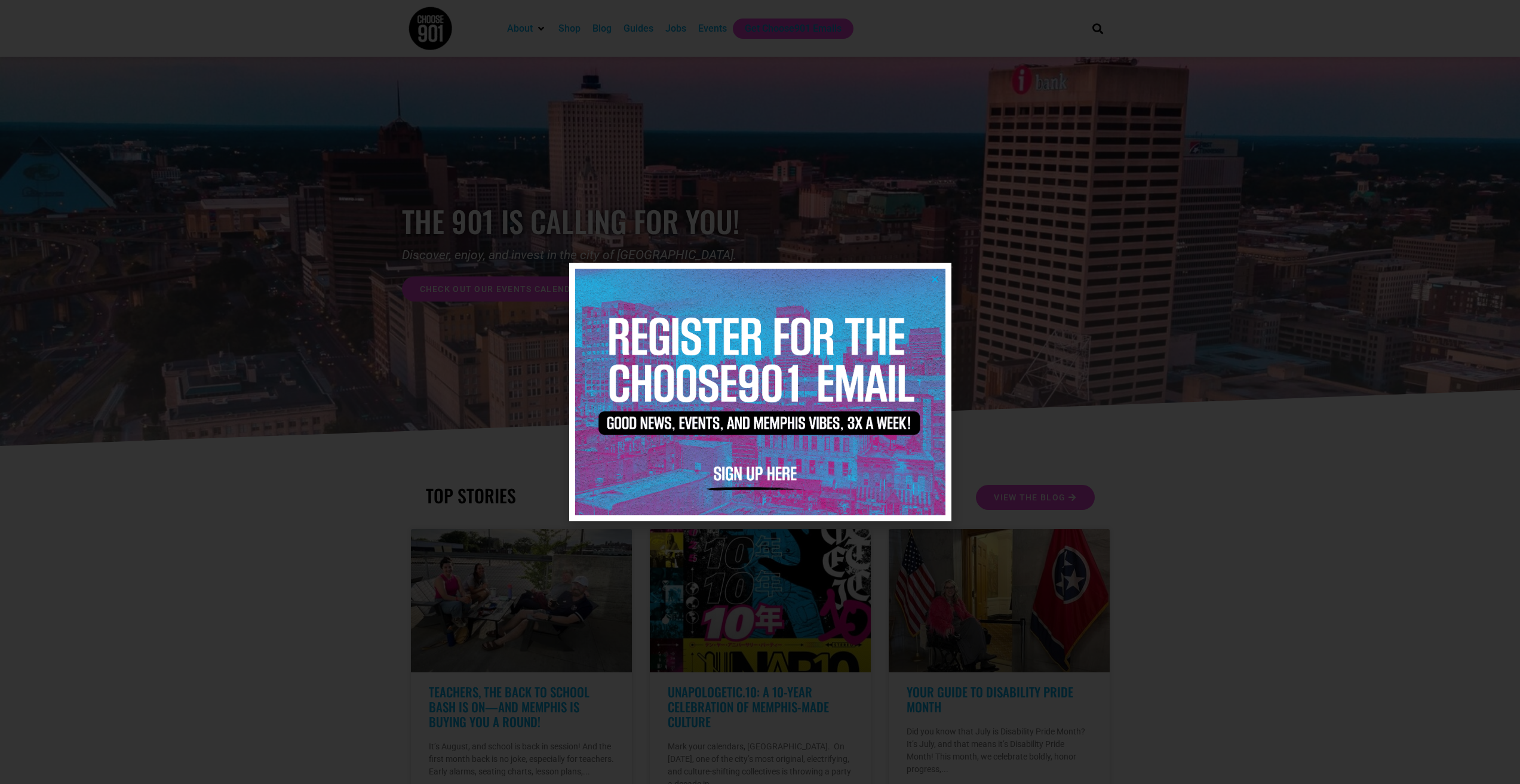
click at [932, 269] on img at bounding box center [760, 392] width 371 height 247
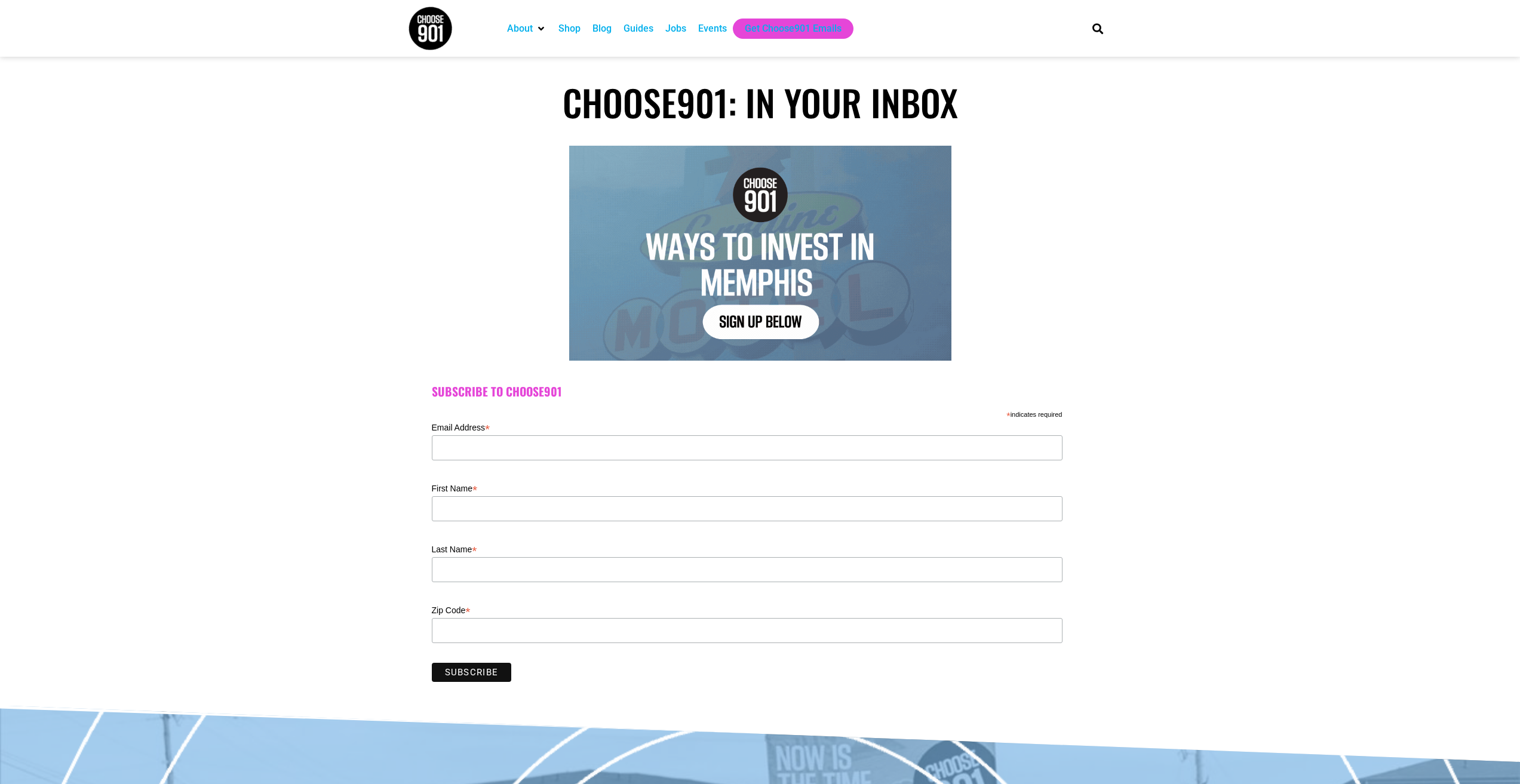
click at [677, 25] on div "Jobs" at bounding box center [675, 29] width 21 height 14
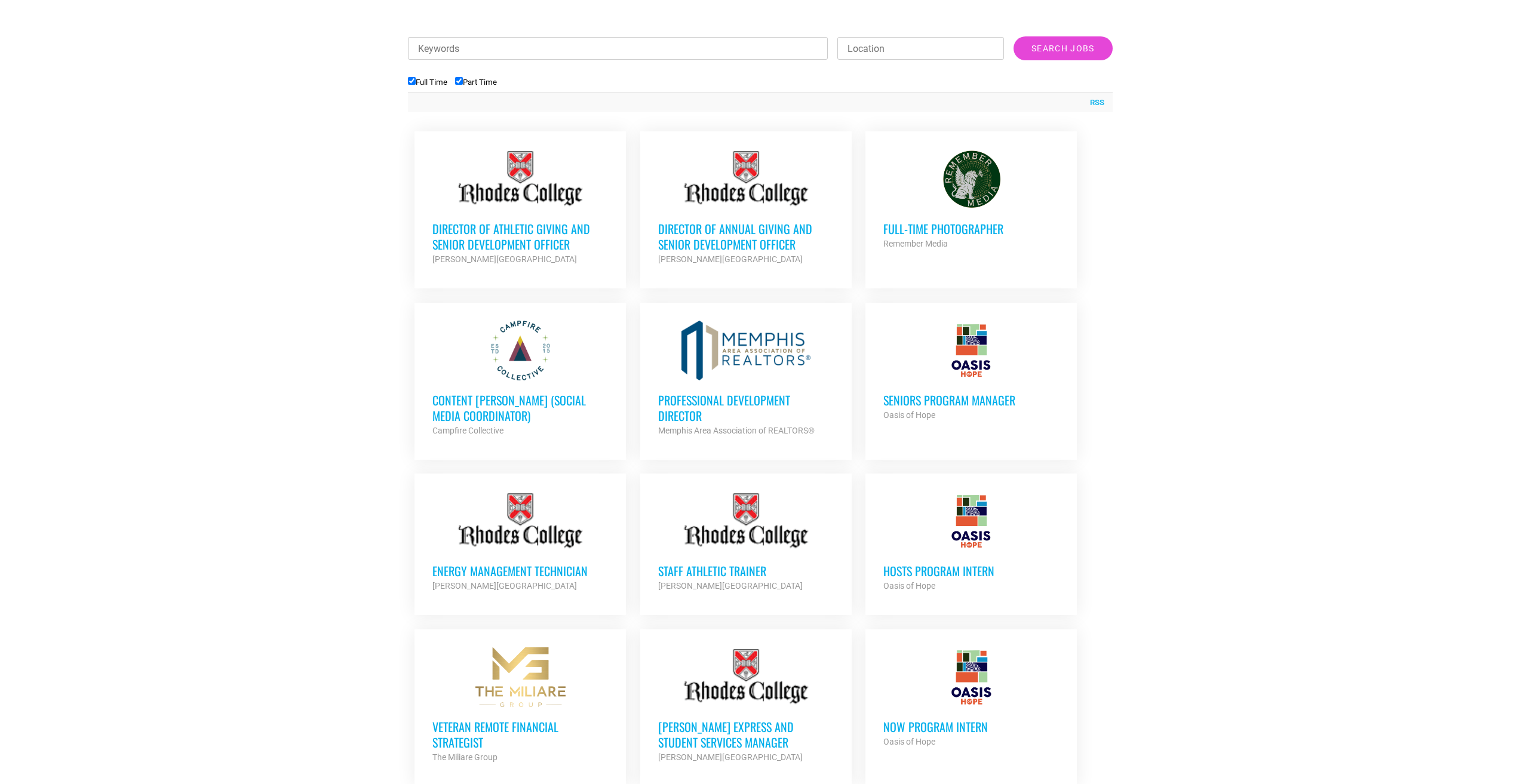
scroll to position [418, 0]
click at [973, 348] on div at bounding box center [971, 349] width 176 height 60
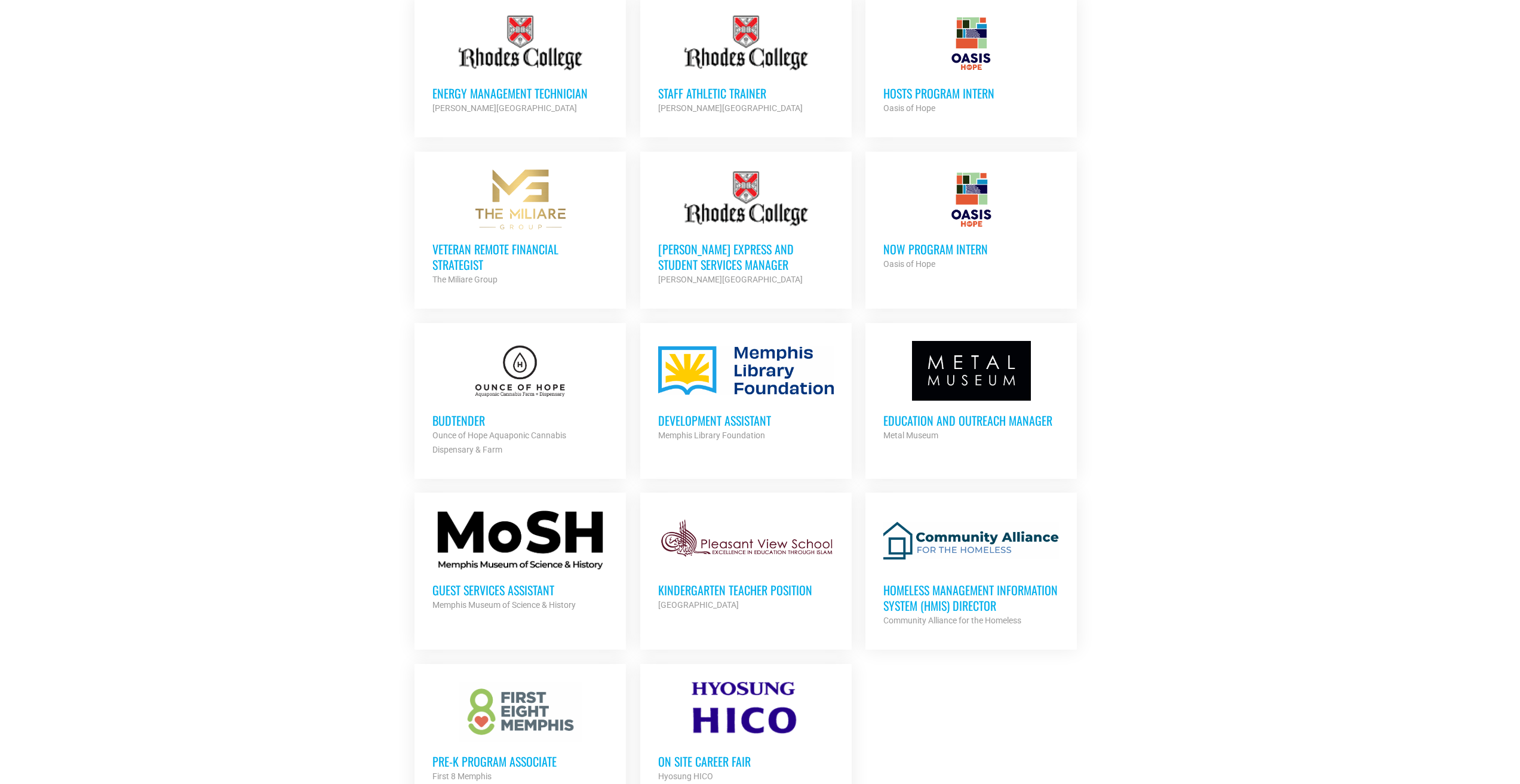
scroll to position [894, 0]
click at [979, 600] on h3 "Homeless Management Information System (HMIS) Director" at bounding box center [971, 597] width 176 height 31
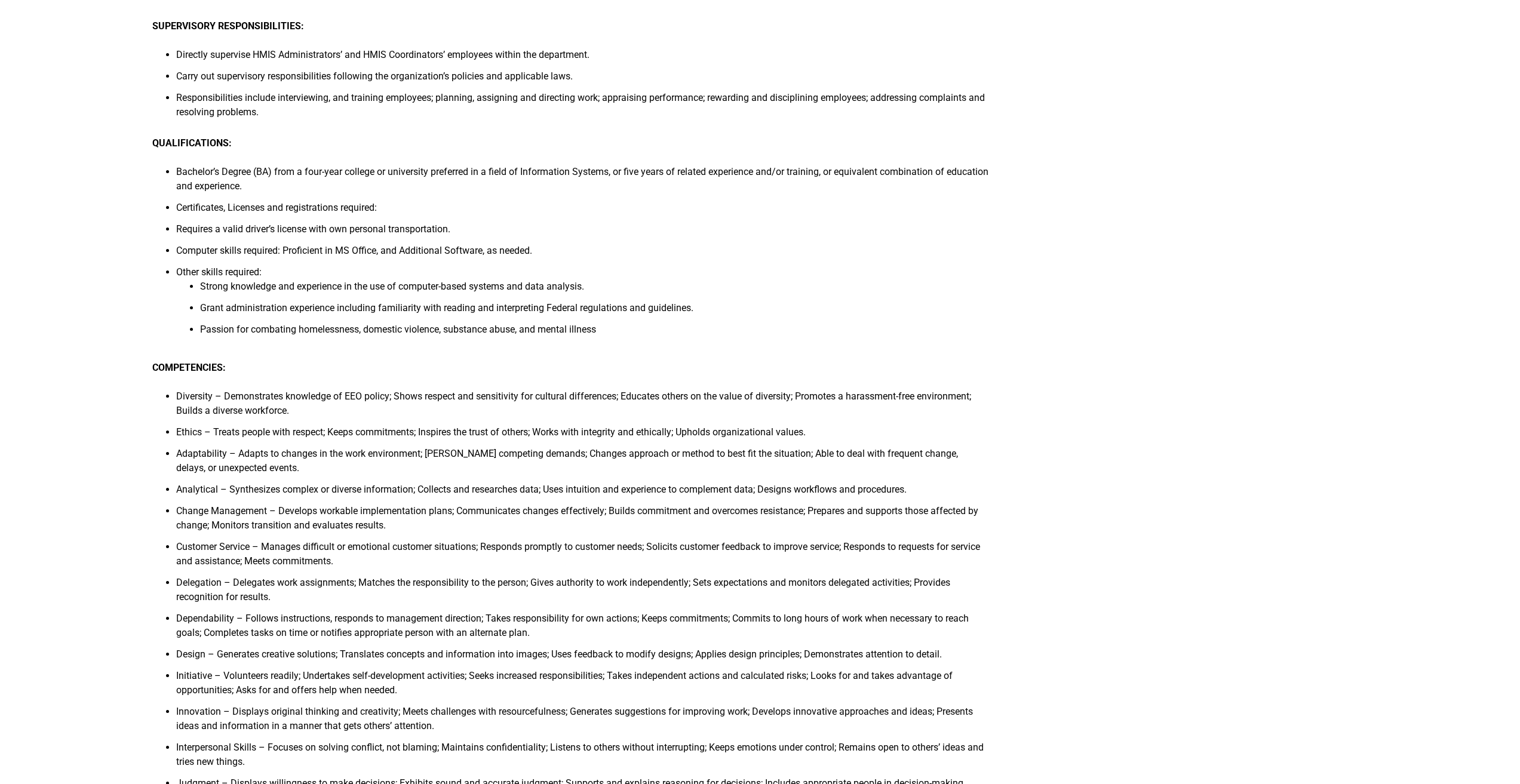
scroll to position [776, 0]
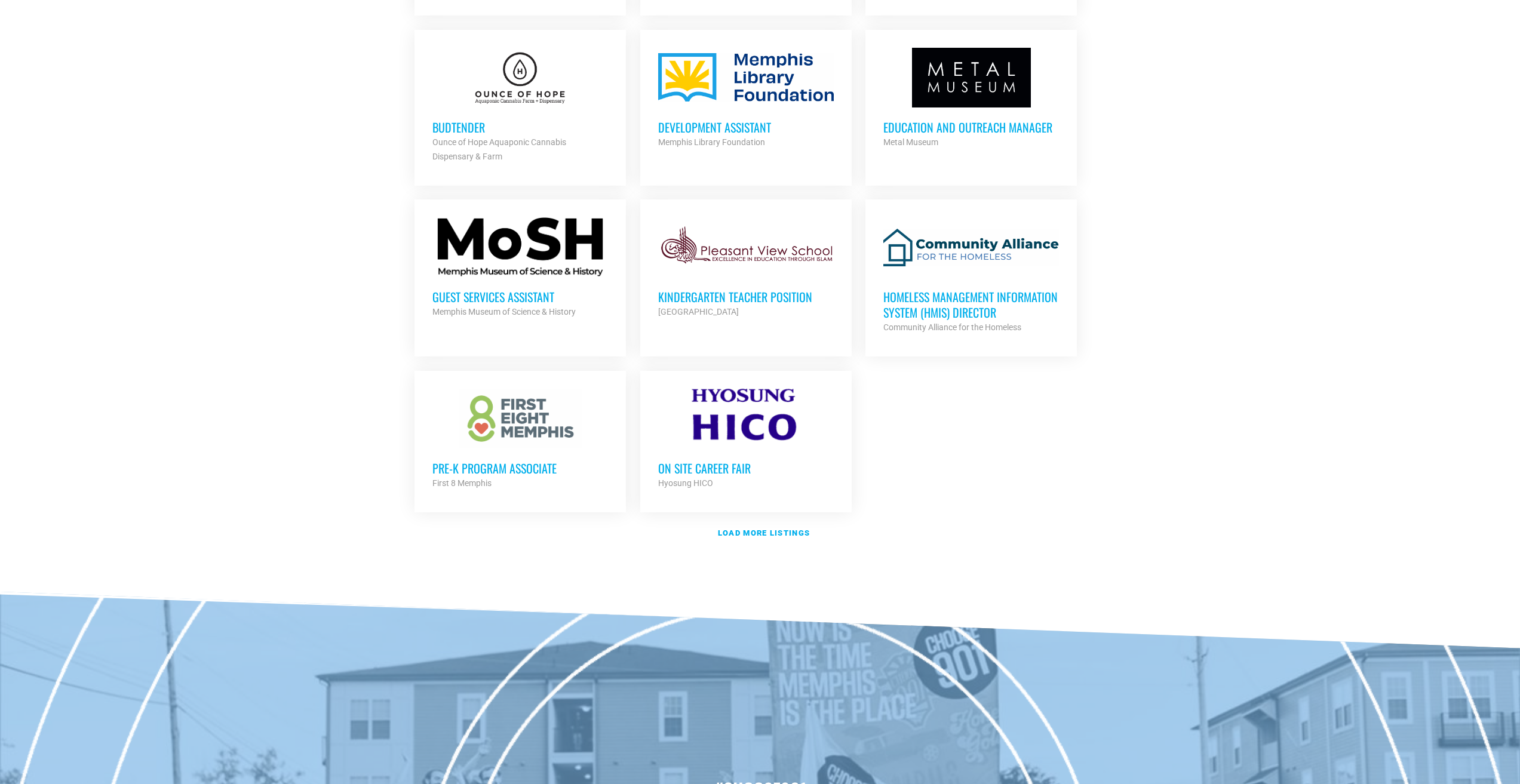
scroll to position [1192, 0]
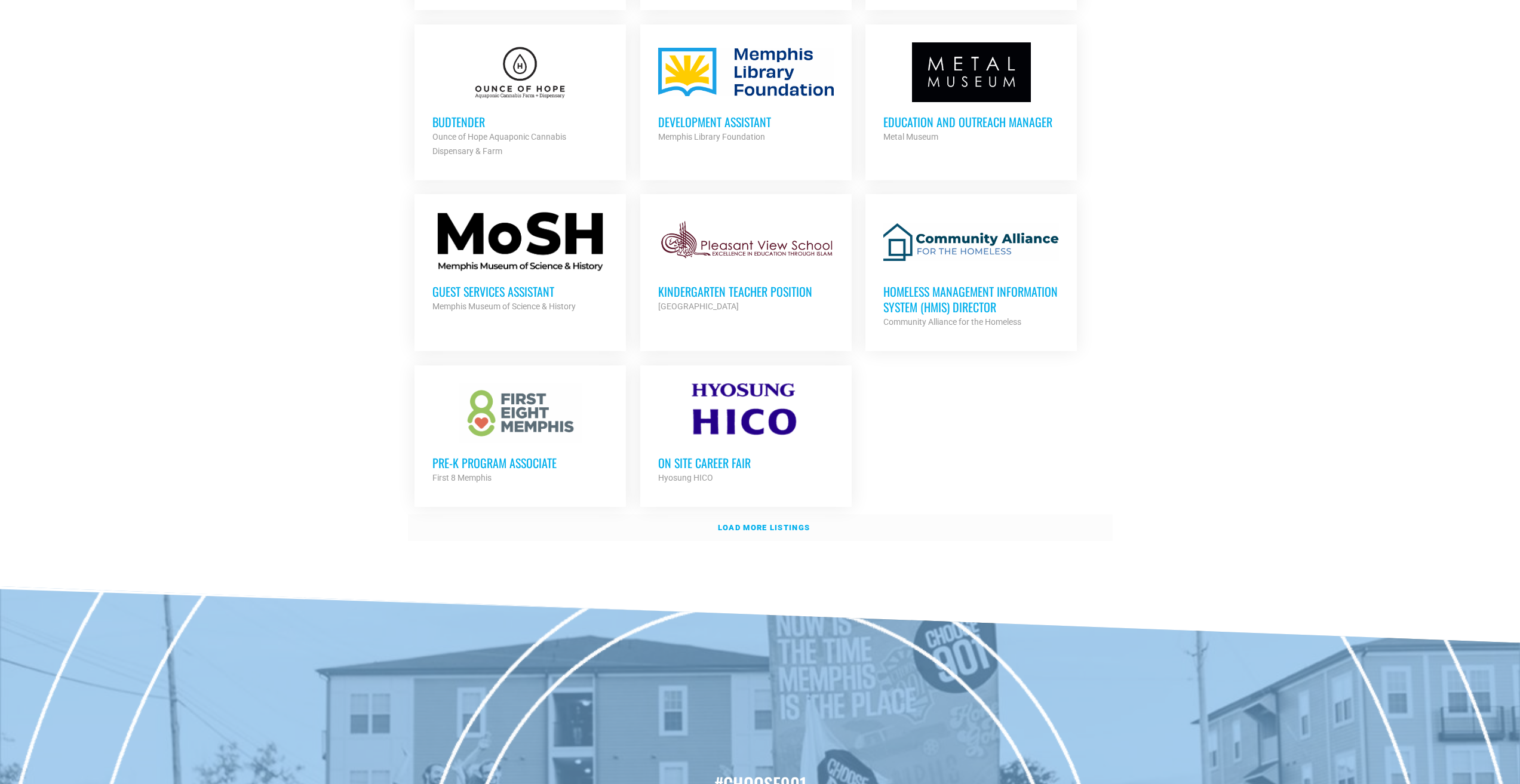
click at [765, 523] on strong "Load more listings" at bounding box center [764, 527] width 92 height 9
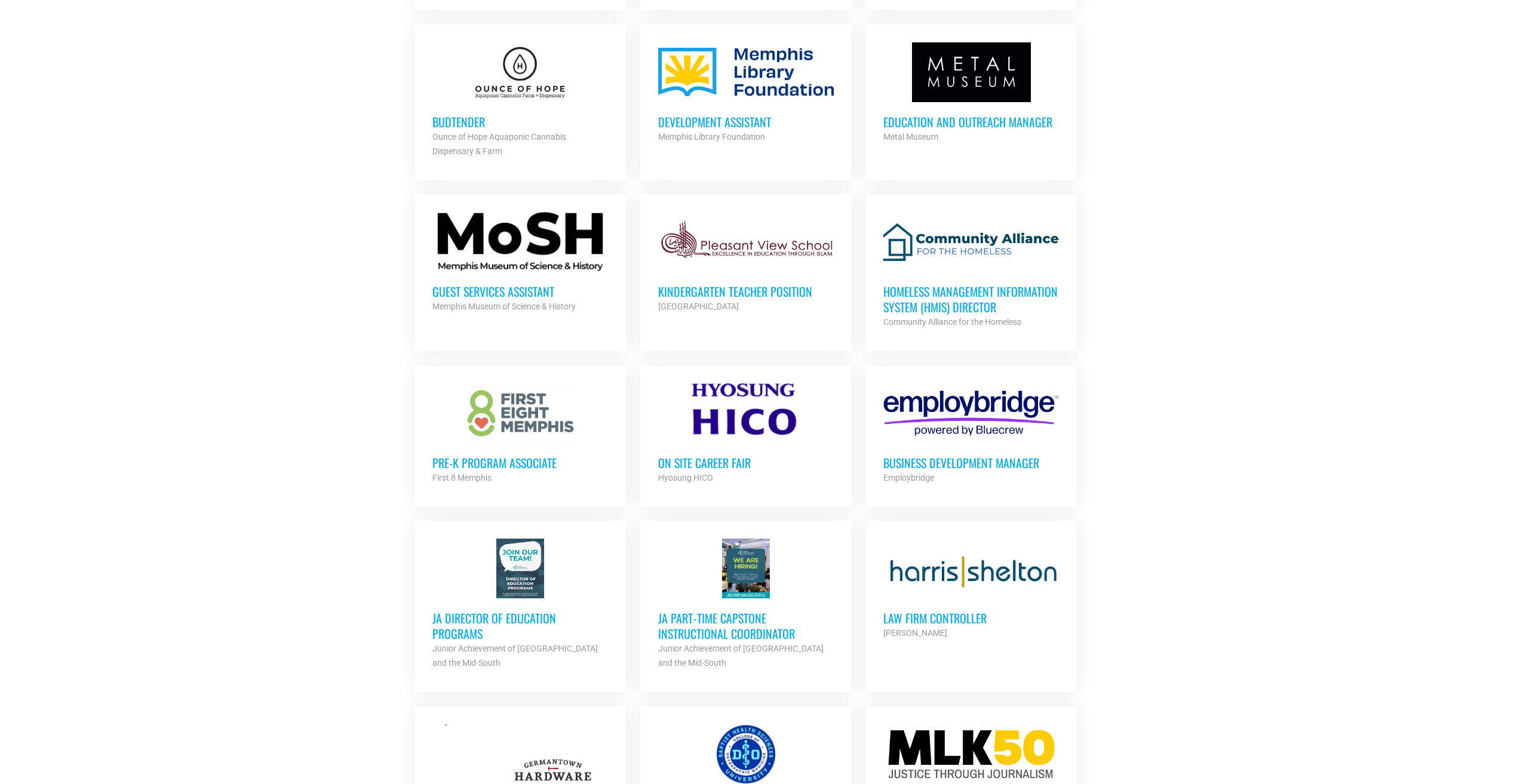
click at [946, 445] on div "Business Development Manager Employbridge Partner Org" at bounding box center [971, 464] width 176 height 42
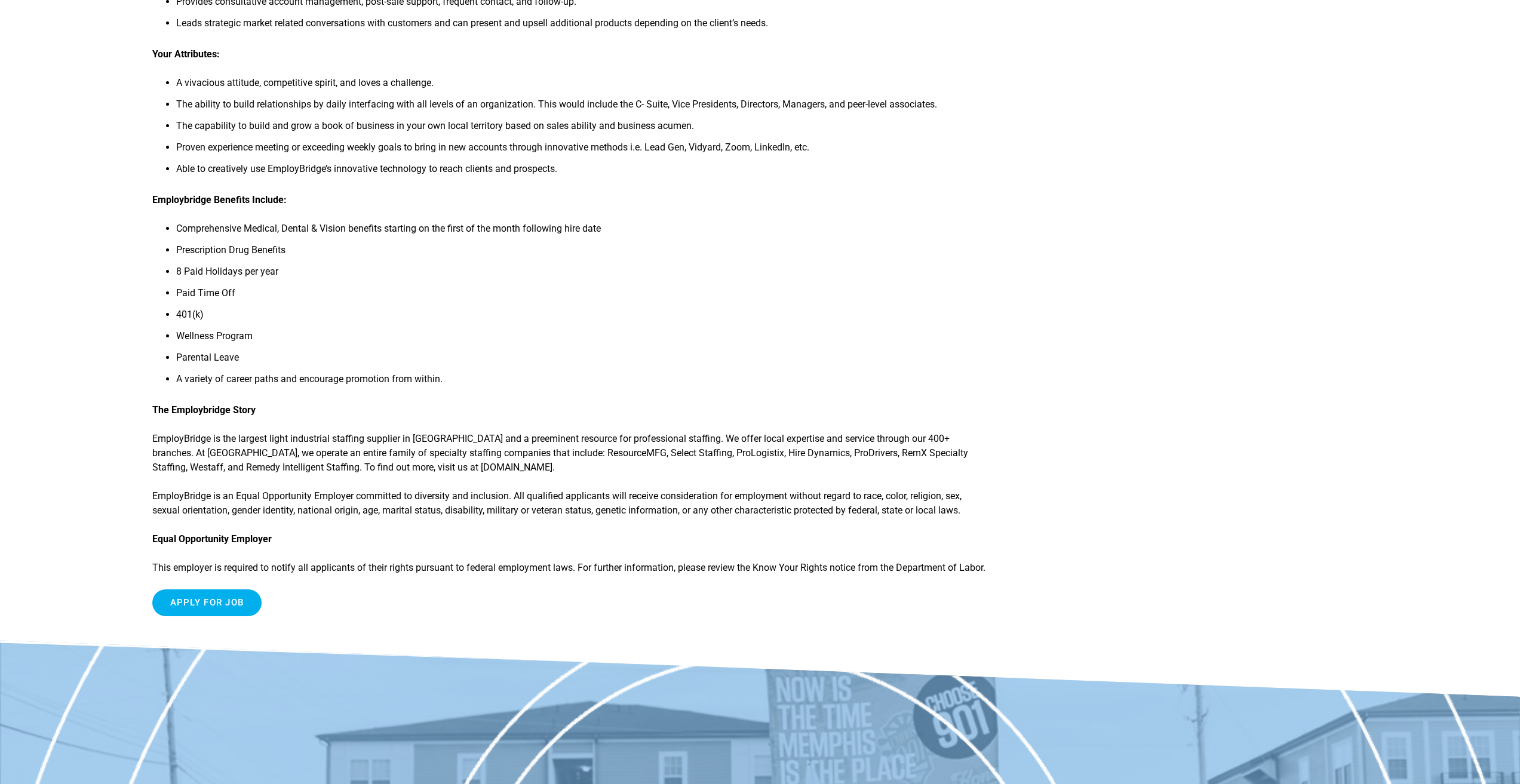
scroll to position [359, 0]
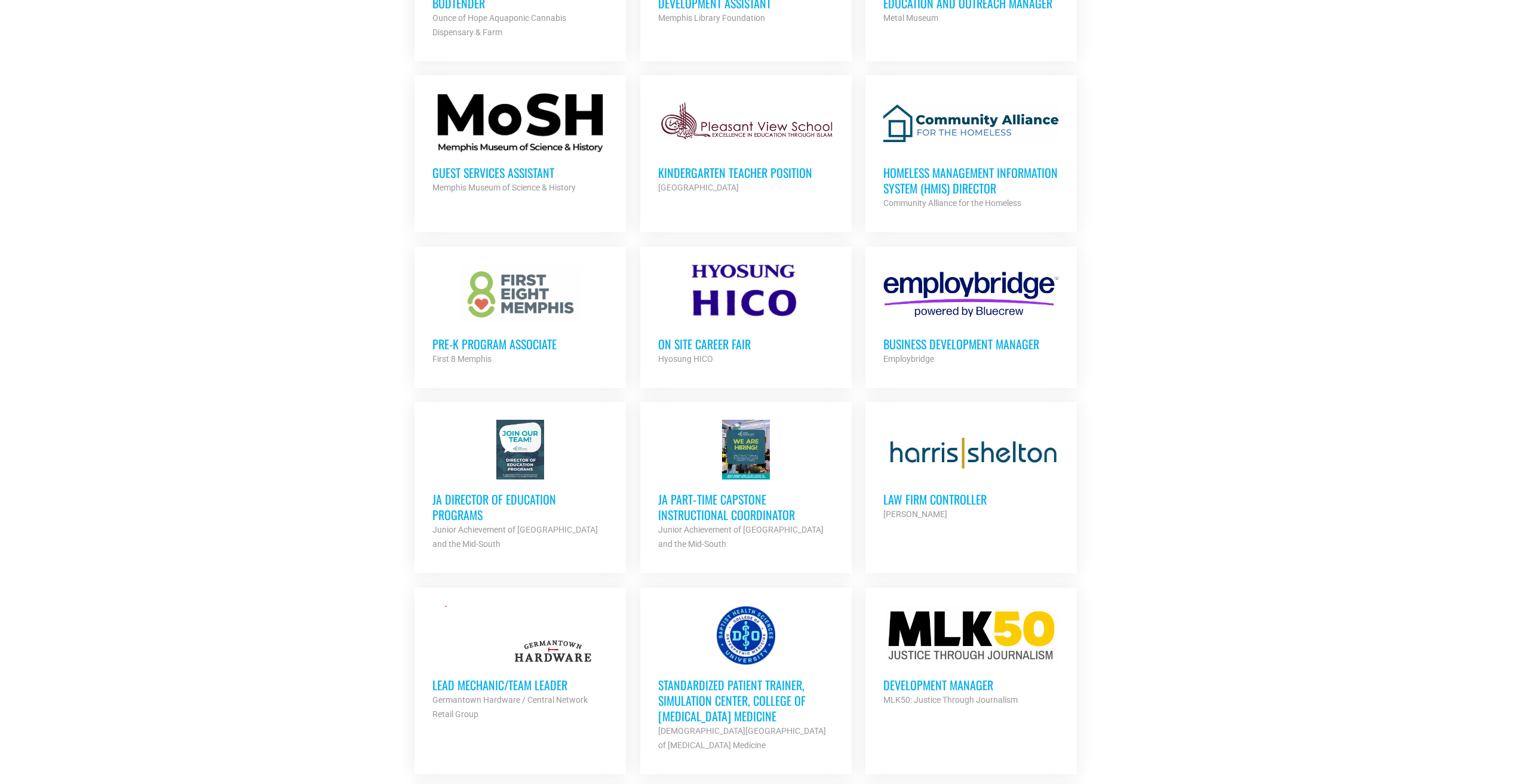
scroll to position [1312, 0]
click at [928, 502] on h3 "Law Firm Controller" at bounding box center [971, 499] width 176 height 15
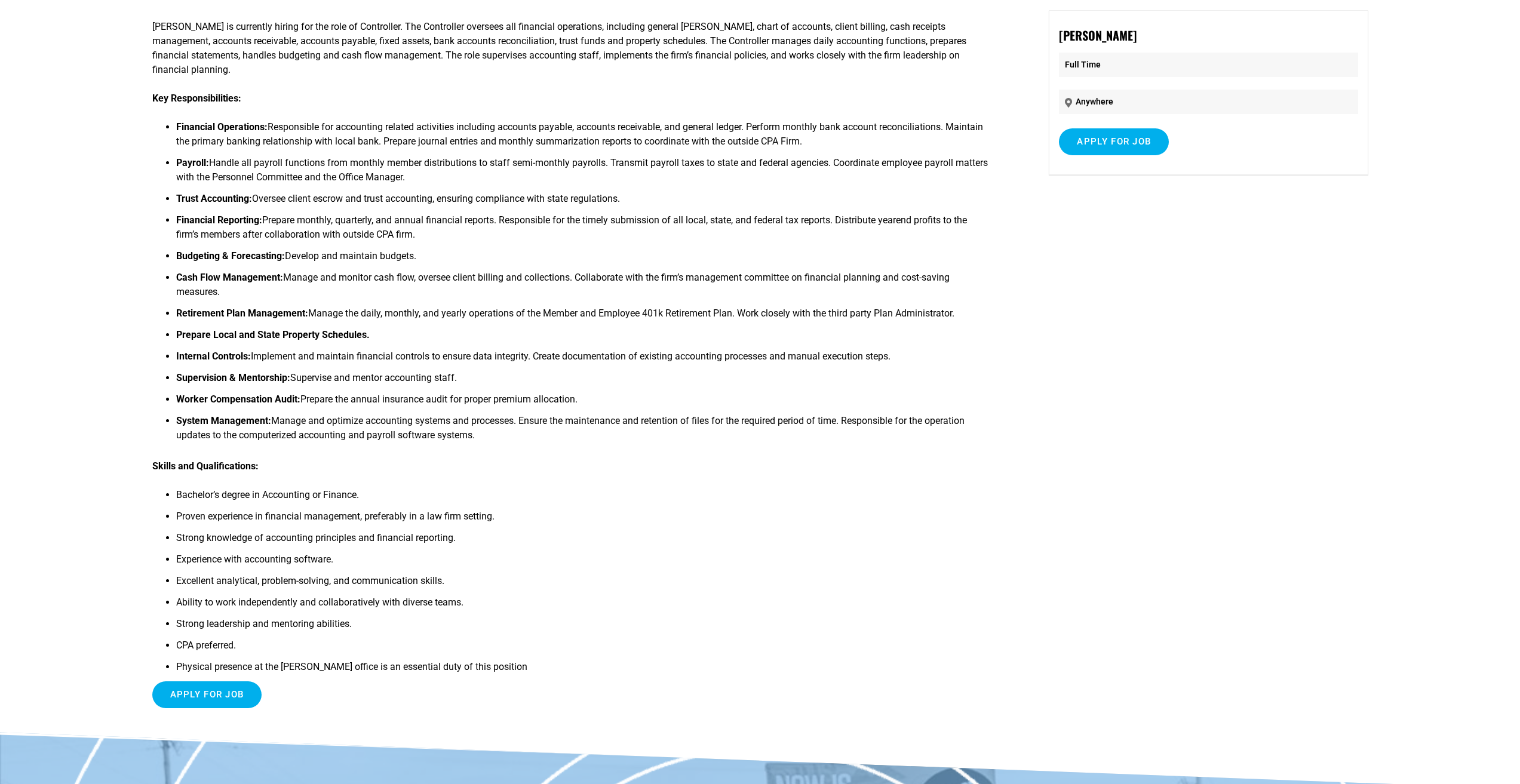
scroll to position [120, 0]
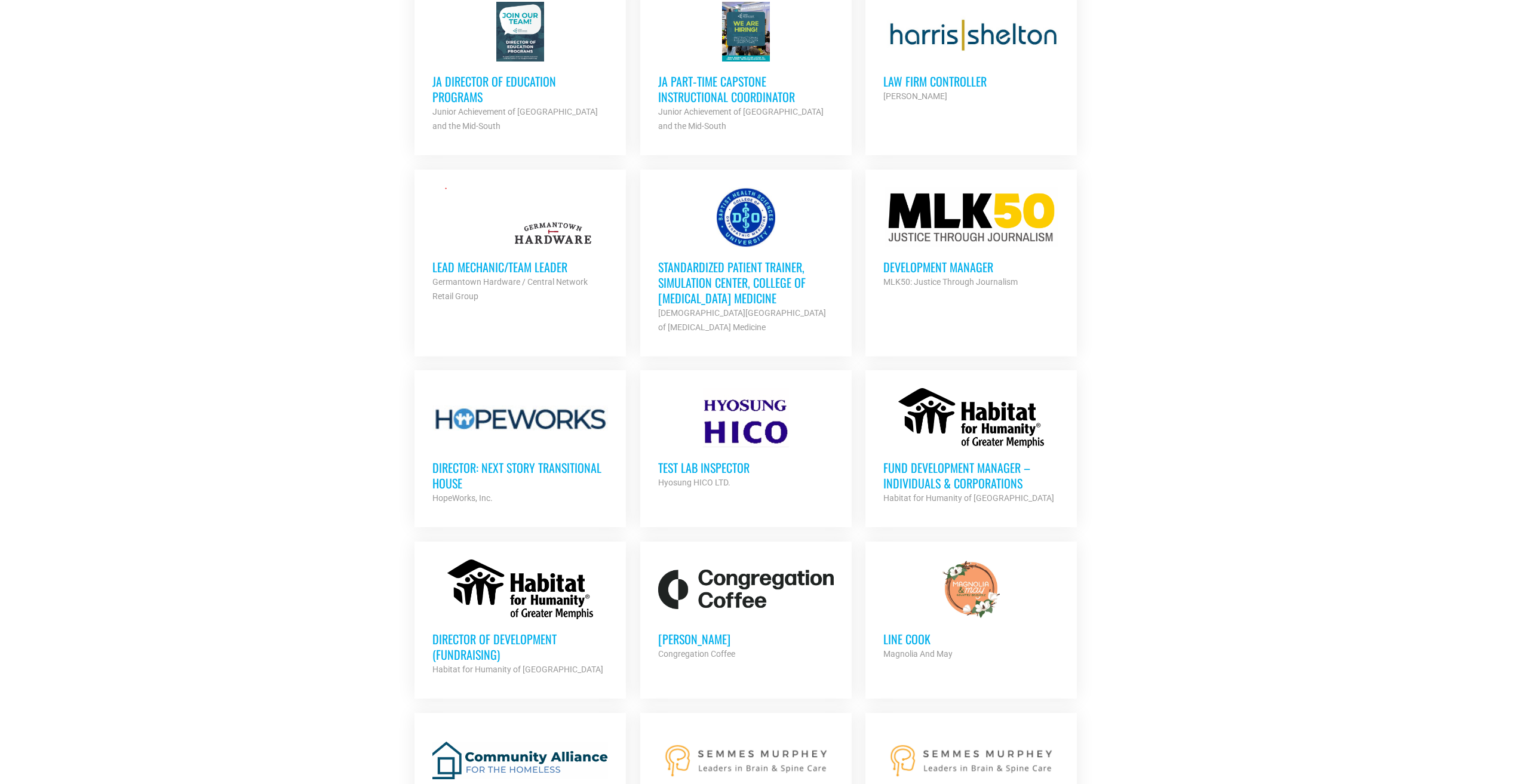
scroll to position [1731, 0]
click at [970, 214] on div at bounding box center [971, 216] width 176 height 60
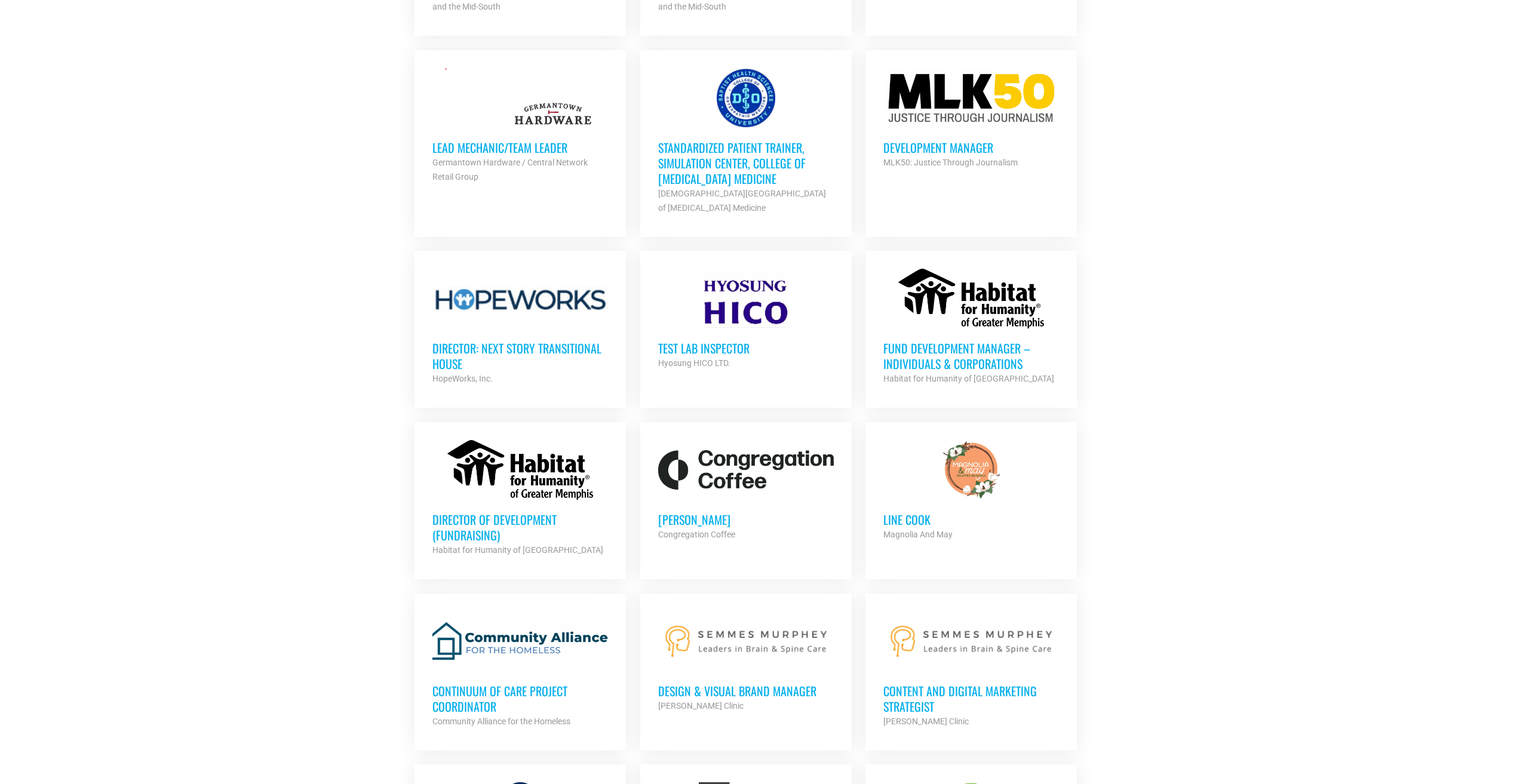
scroll to position [1850, 0]
click at [536, 473] on div at bounding box center [520, 469] width 176 height 60
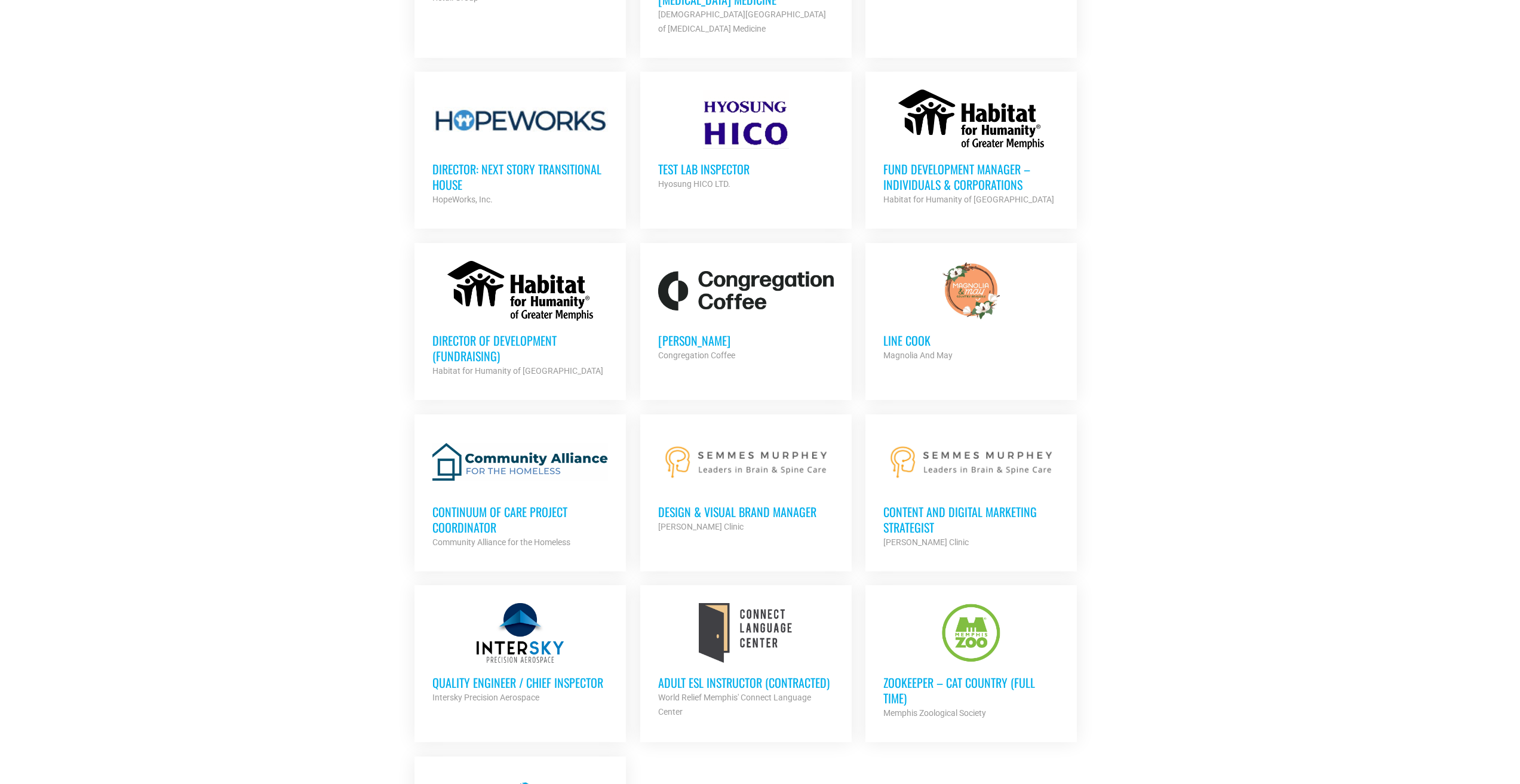
scroll to position [2029, 0]
click at [945, 493] on div "Content and Digital Marketing Strategist Semmes Murphey Clinic Partner Org" at bounding box center [971, 520] width 176 height 57
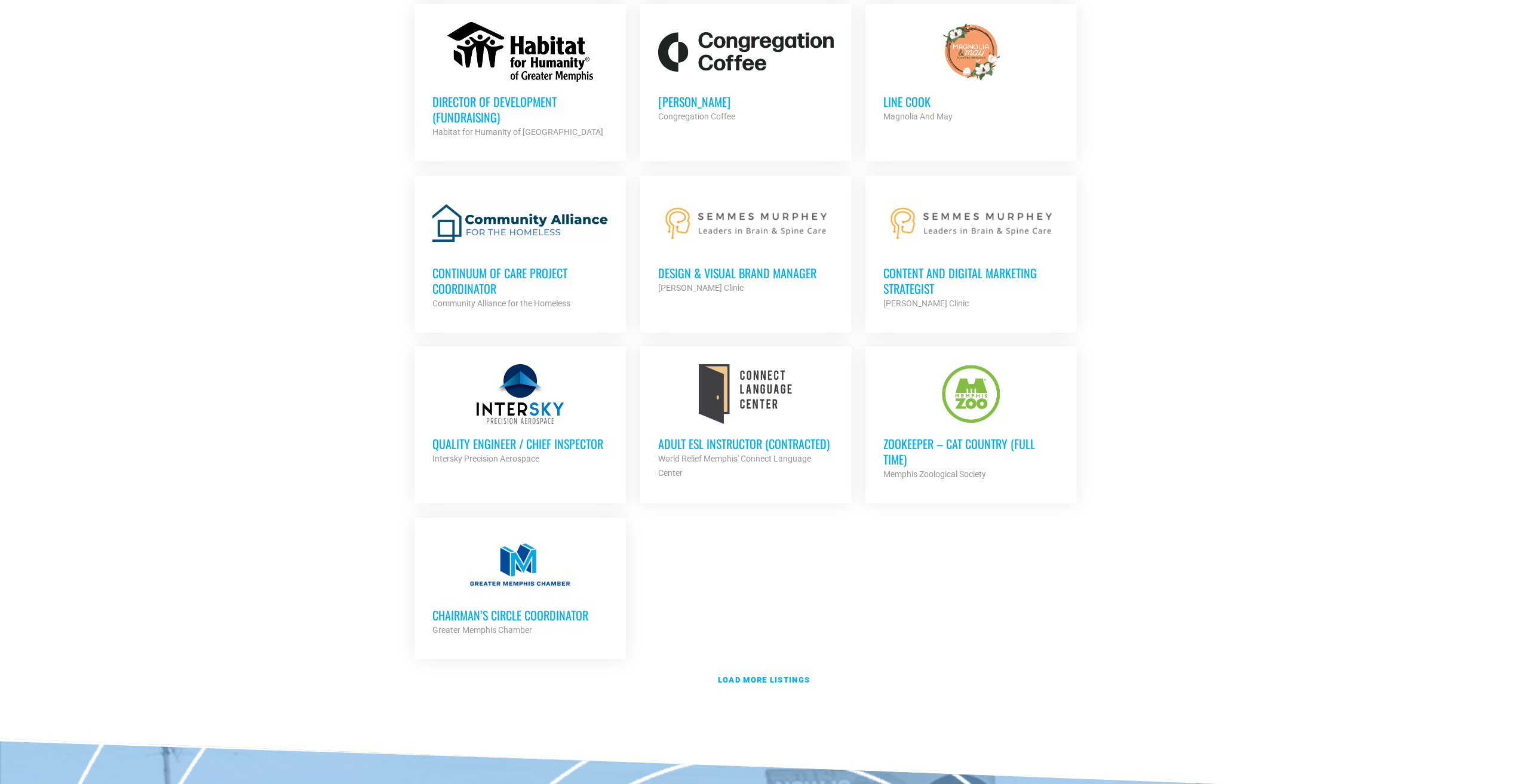
scroll to position [2268, 0]
click at [766, 675] on strong "Load more listings" at bounding box center [764, 679] width 92 height 9
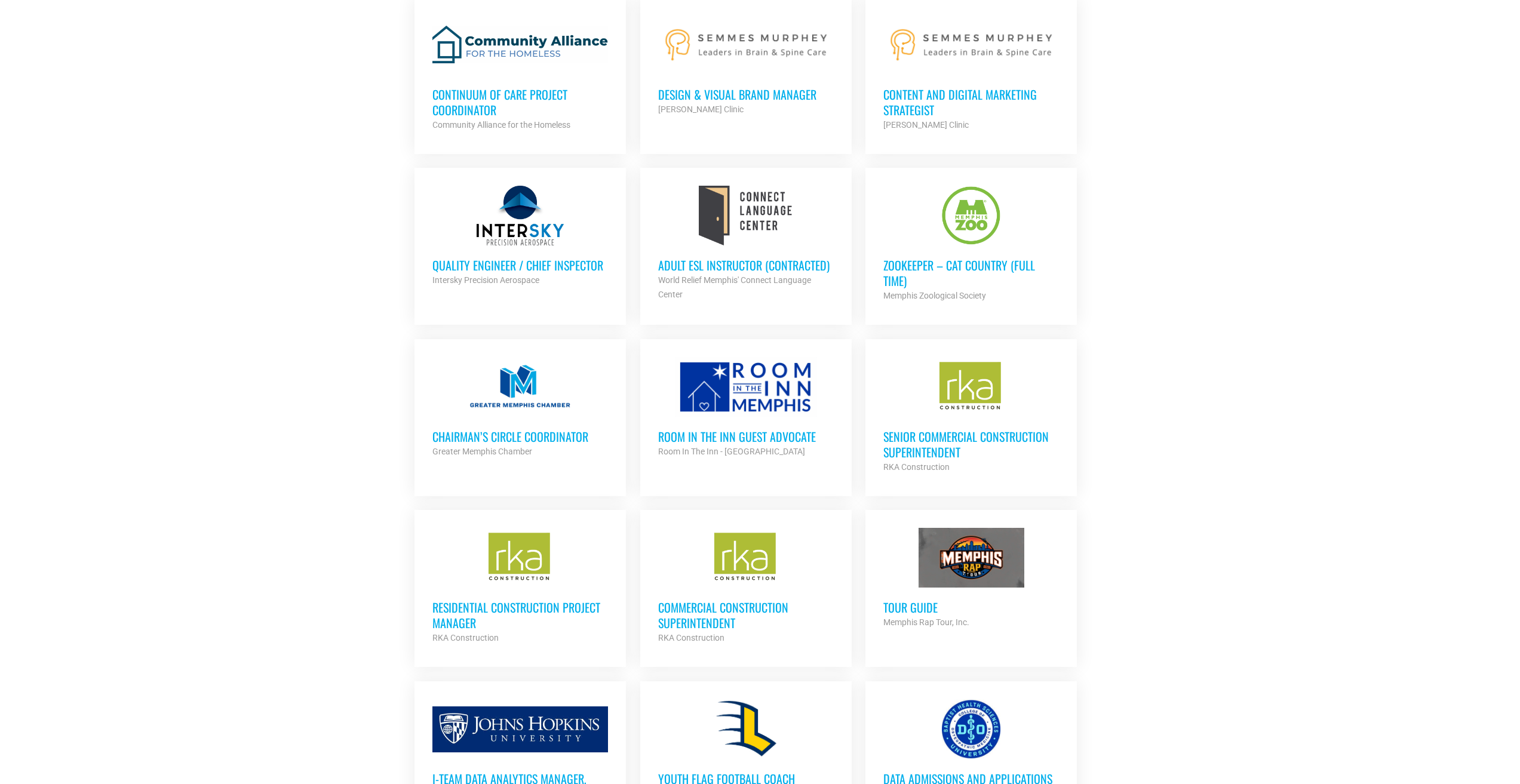
scroll to position [2446, 0]
click at [525, 435] on h3 "Chairman’s Circle Coordinator" at bounding box center [520, 436] width 176 height 15
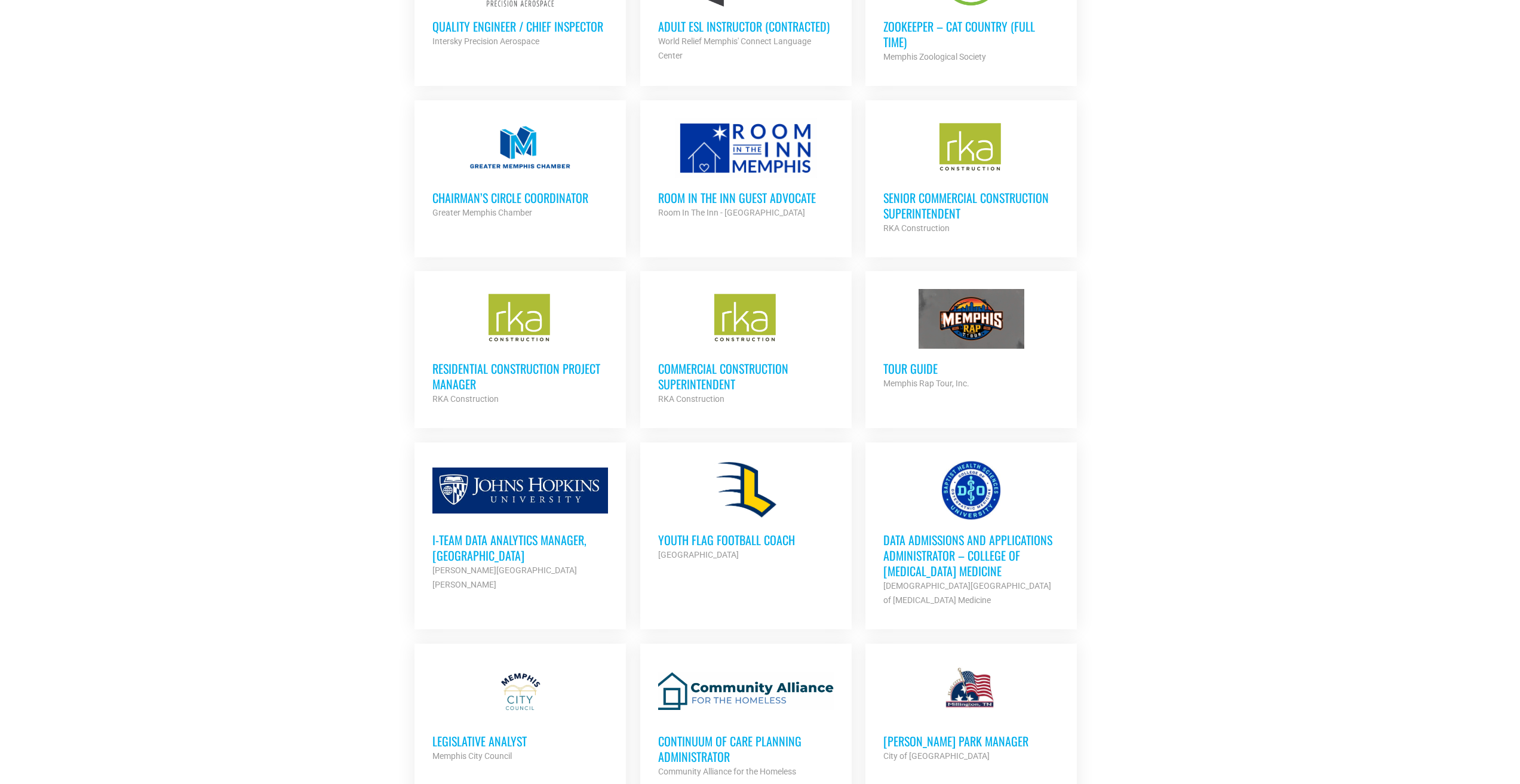
scroll to position [2685, 0]
click at [1000, 520] on div "Data Admissions and Applications Administrator – College of Osteopathic Medicin…" at bounding box center [971, 563] width 176 height 88
click at [510, 472] on div at bounding box center [520, 489] width 176 height 60
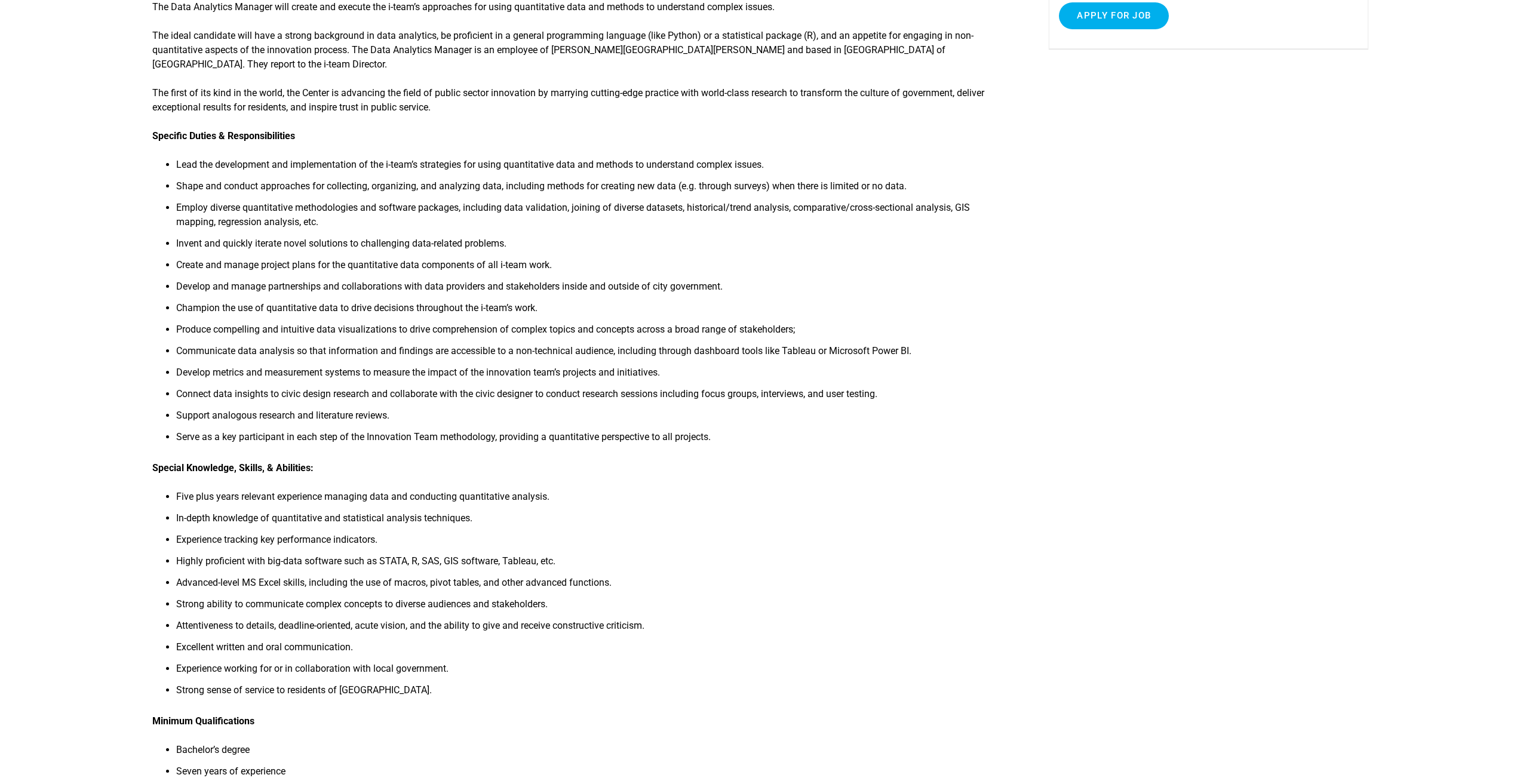
scroll to position [299, 0]
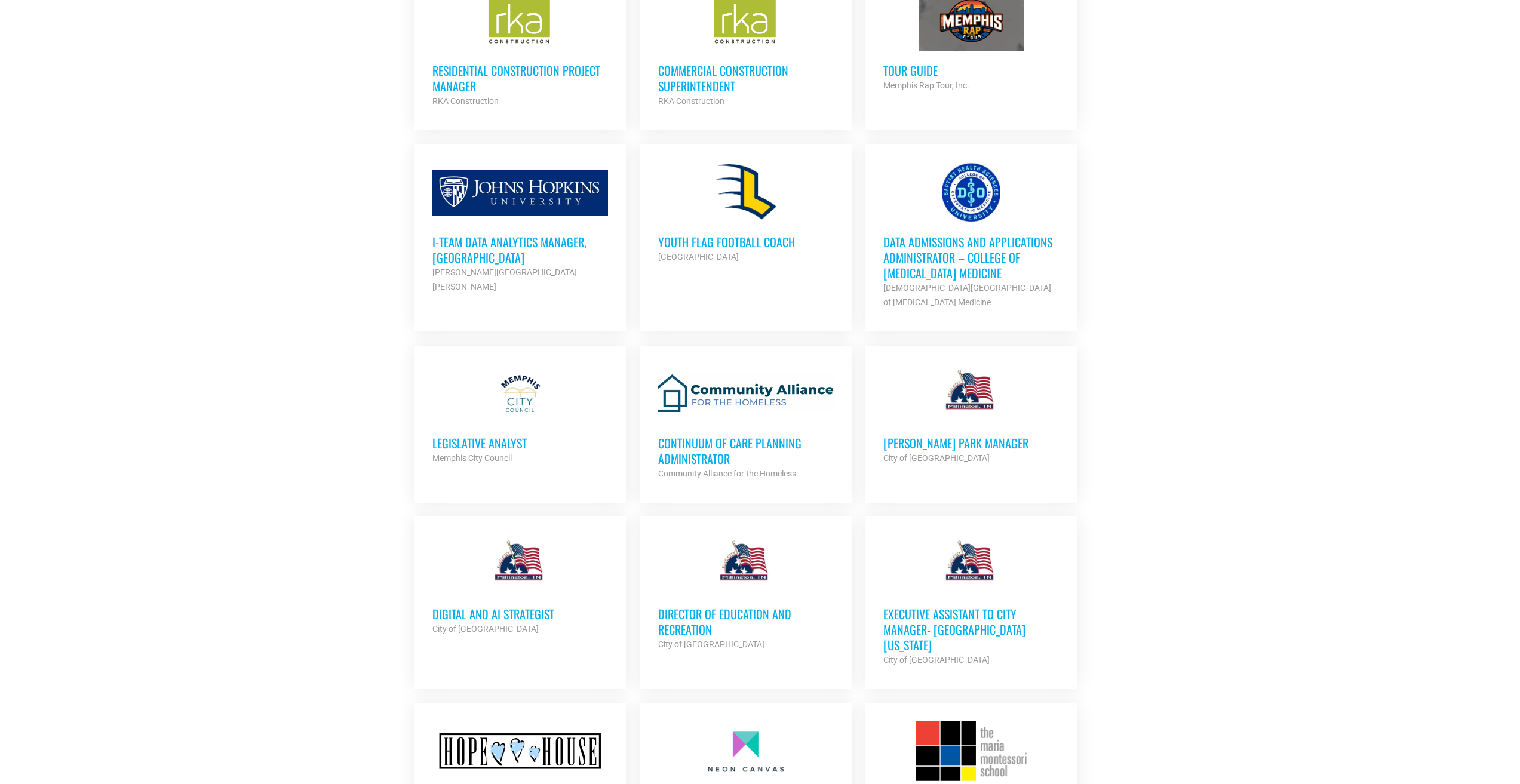
scroll to position [2984, 0]
click at [956, 439] on h3 "[PERSON_NAME] PARK MANAGER" at bounding box center [971, 442] width 176 height 15
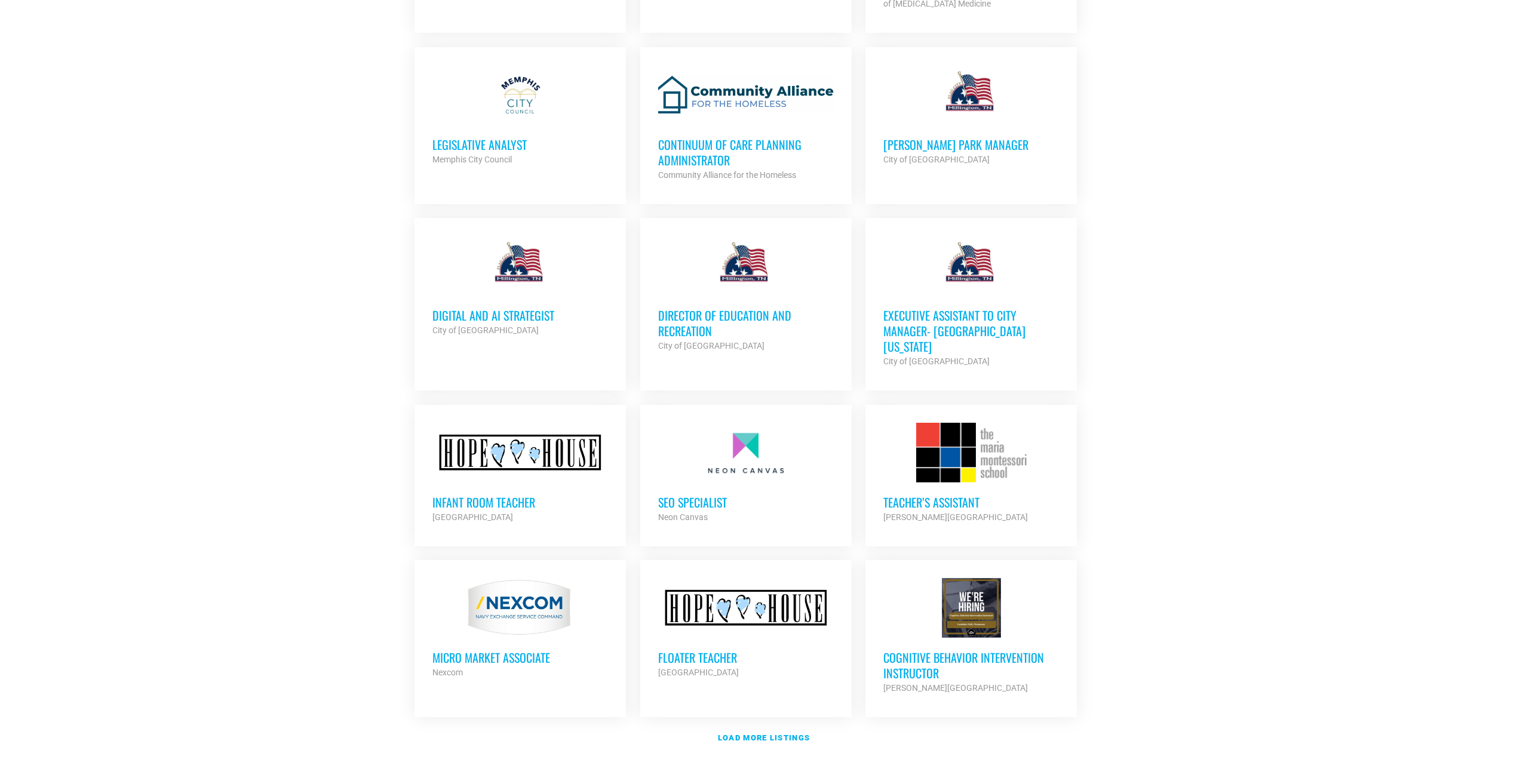
scroll to position [3282, 0]
click at [768, 733] on strong "Load more listings" at bounding box center [764, 737] width 92 height 9
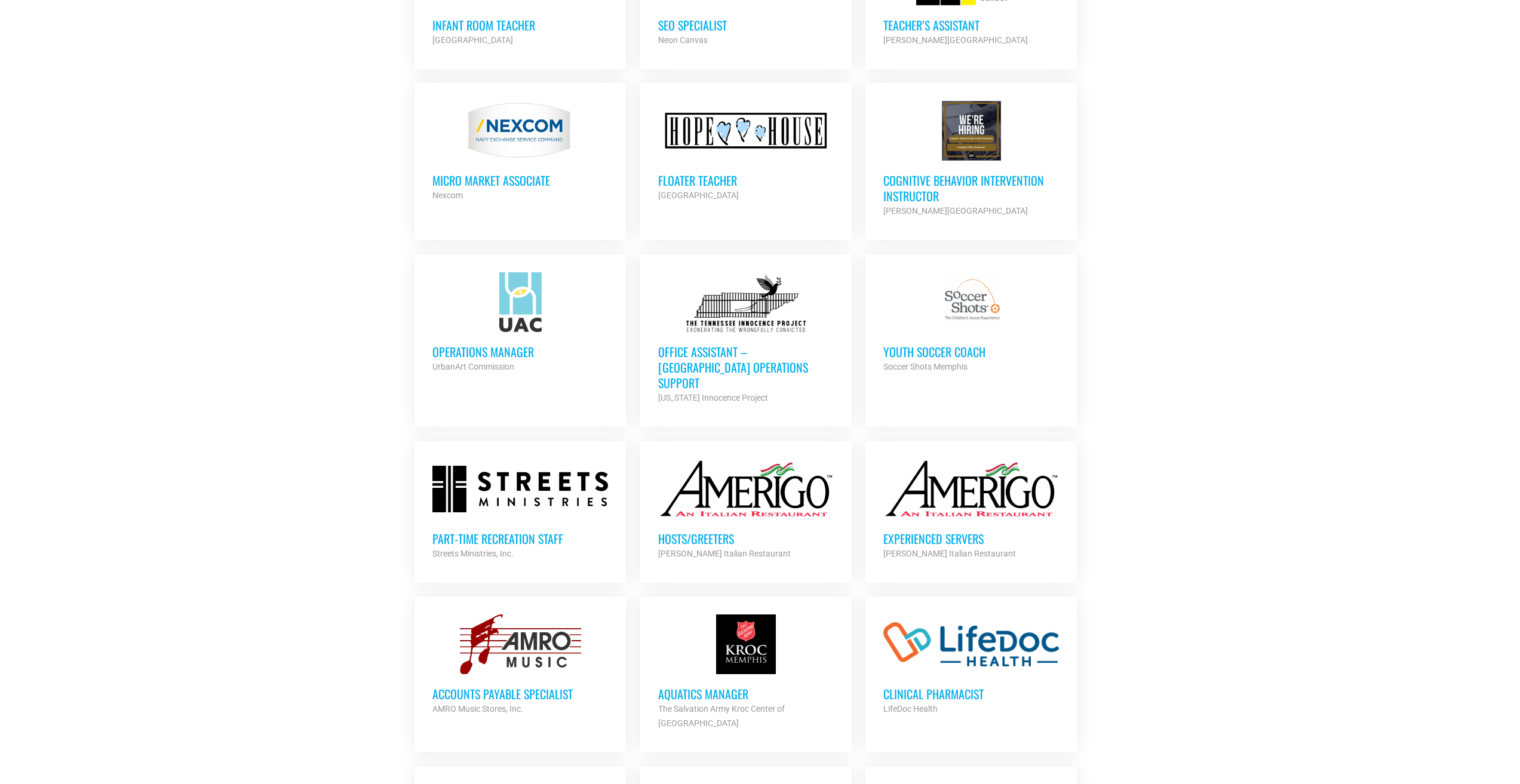
scroll to position [3759, 0]
click at [724, 531] on h3 "Hosts/Greeters" at bounding box center [746, 538] width 176 height 15
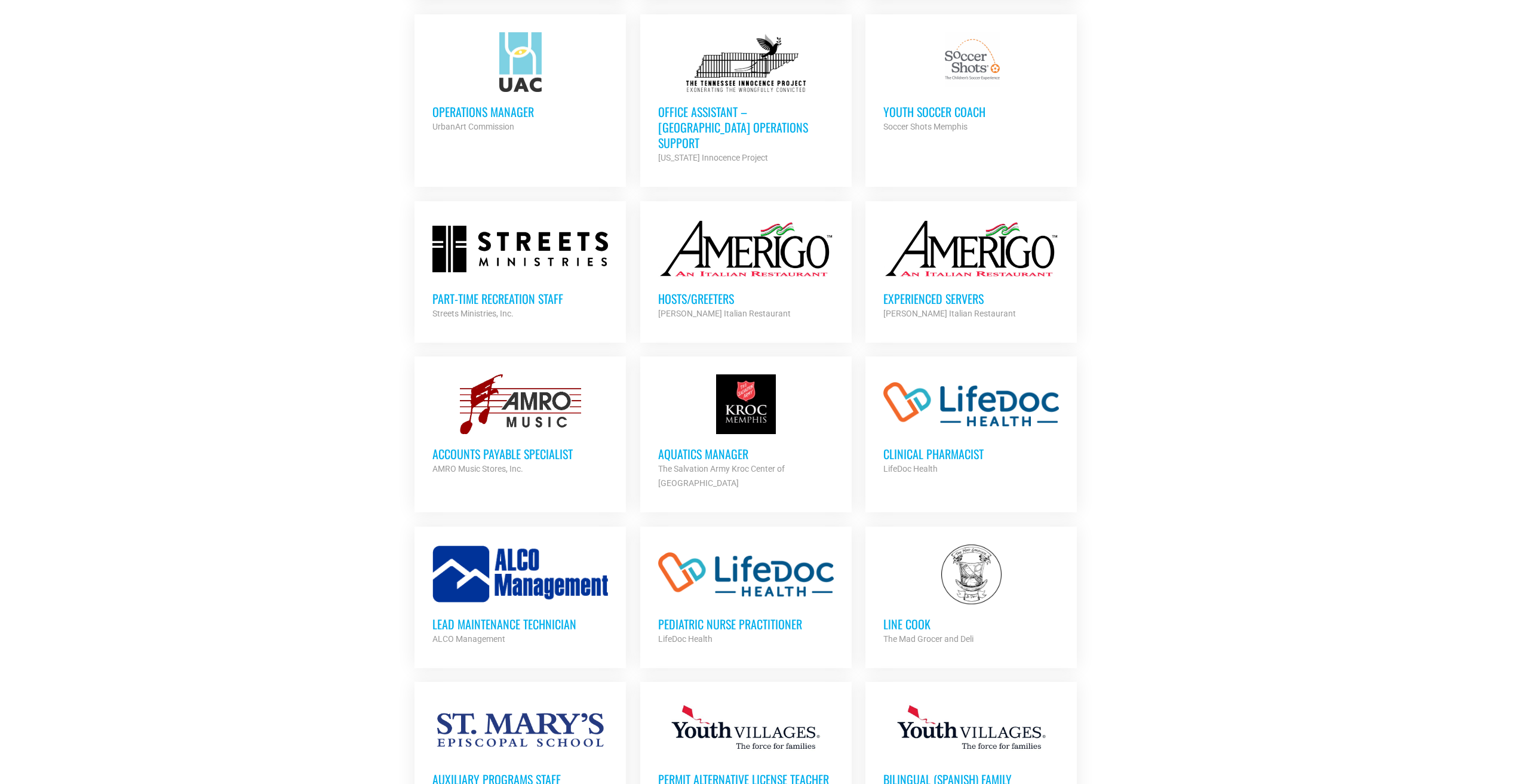
scroll to position [3999, 0]
click at [887, 632] on div "The Mad Grocer and Deli" at bounding box center [971, 638] width 176 height 14
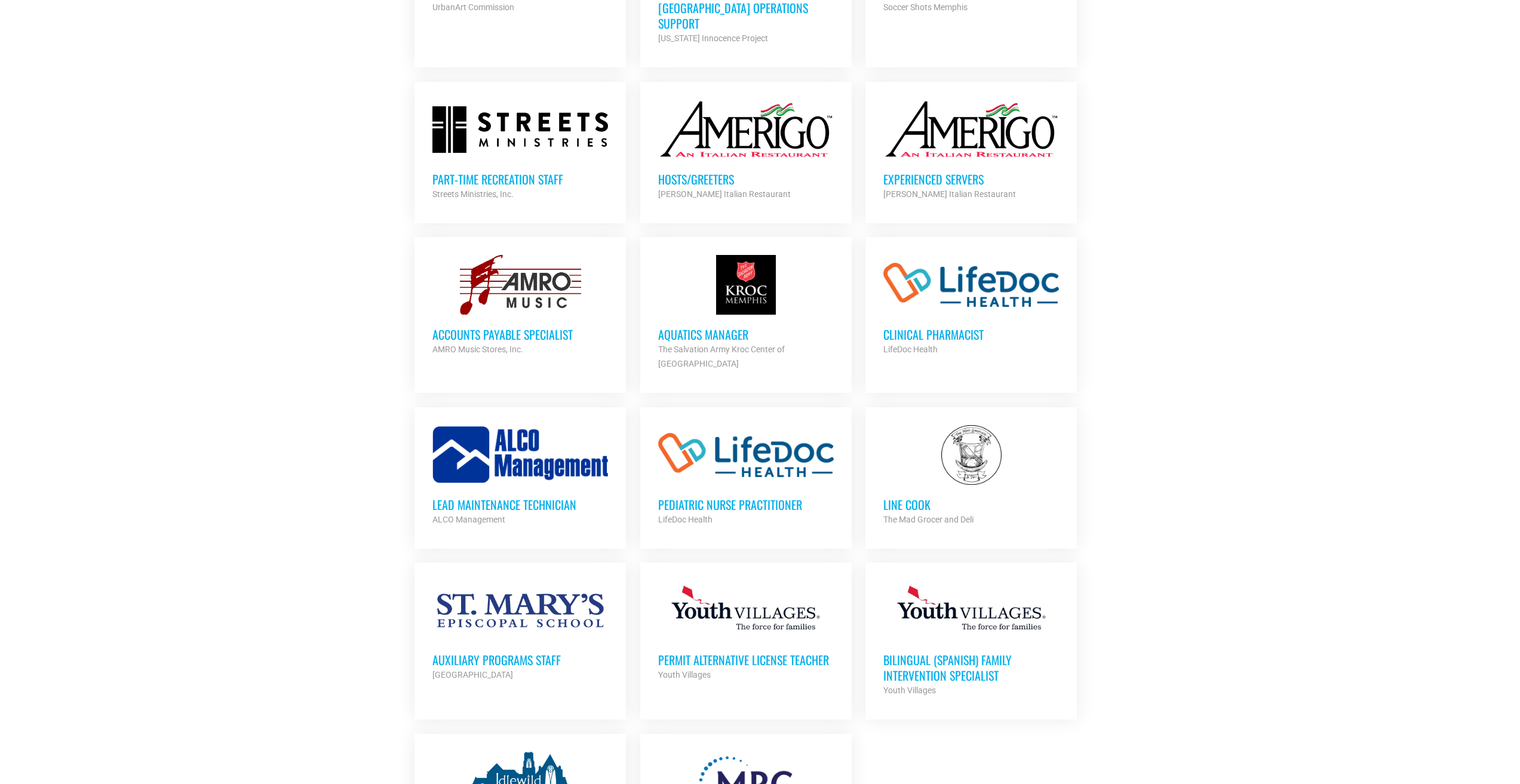
scroll to position [4119, 0]
click at [512, 652] on h3 "Auxiliary Programs Staff" at bounding box center [520, 659] width 176 height 15
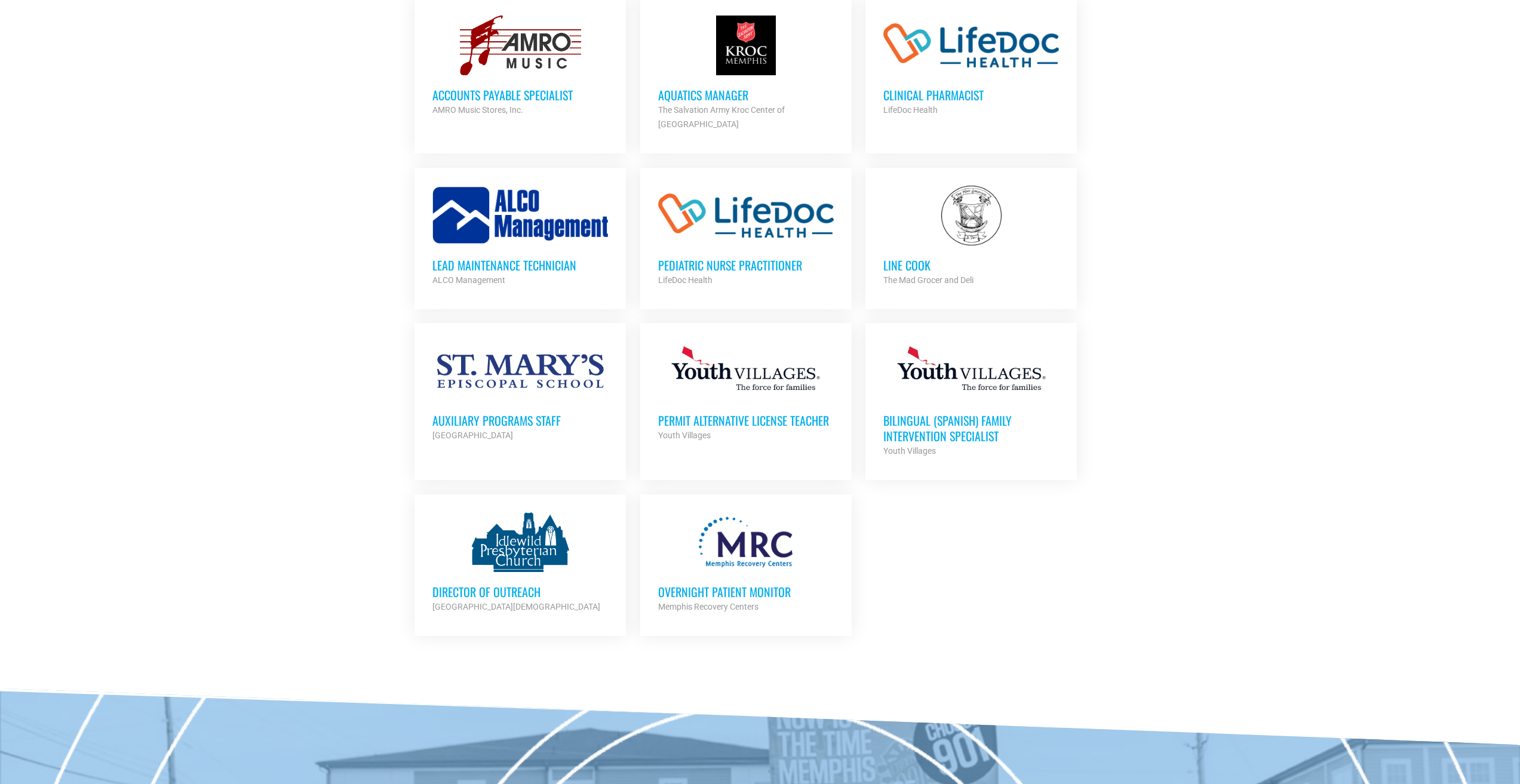
scroll to position [4578, 0]
